Goal: Check status: Check status

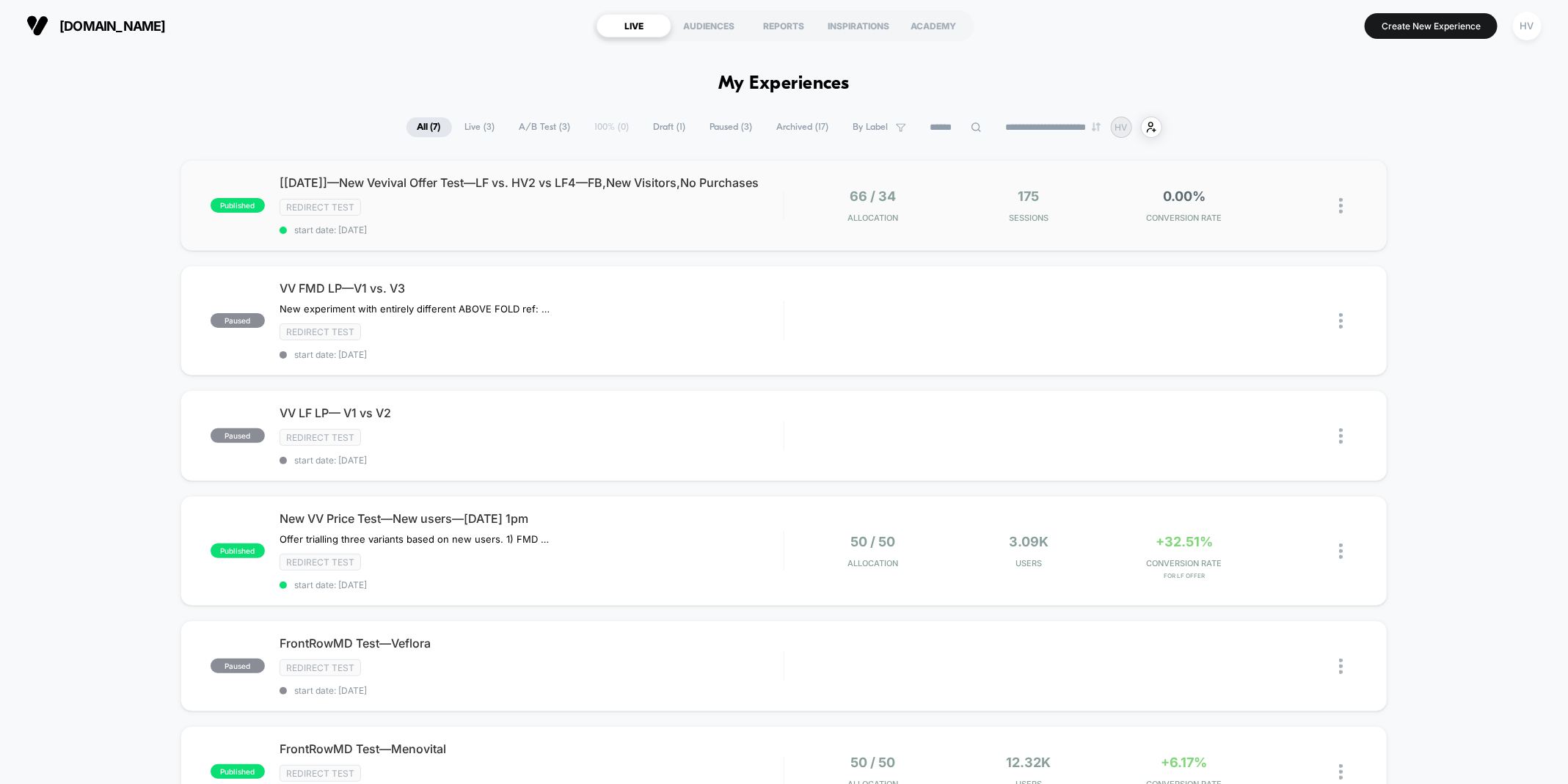
click at [636, 250] on div "published [[DATE]]—New Vevival Offer Test—LF vs. HV2 vs LF4—FB,New Visitors,No …" at bounding box center [784, 205] width 1207 height 91
